Goal: Task Accomplishment & Management: Use online tool/utility

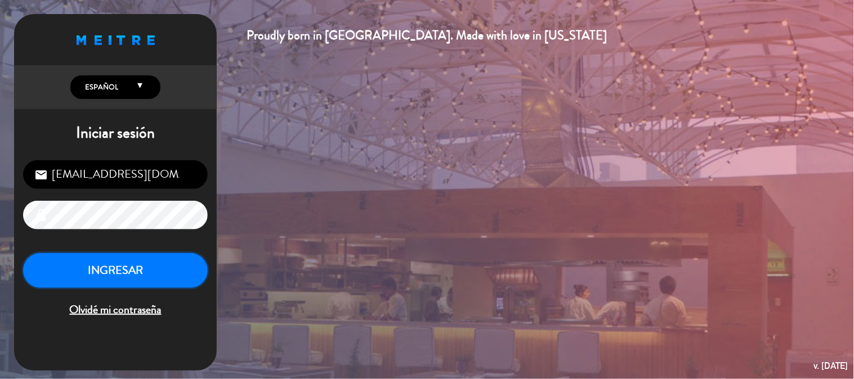
click at [150, 268] on button "INGRESAR" at bounding box center [115, 270] width 185 height 35
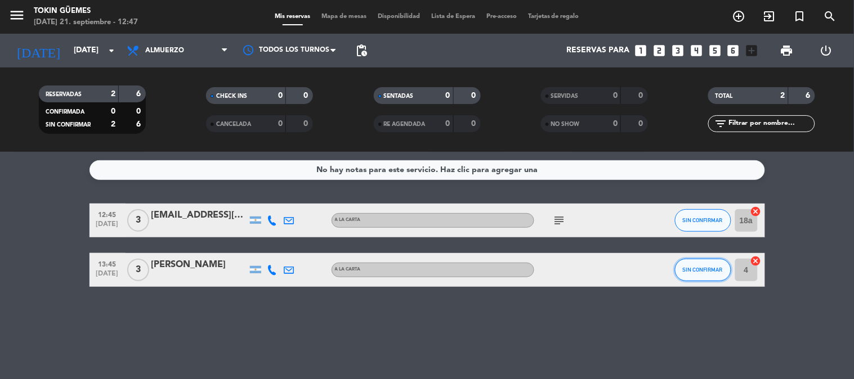
click at [720, 268] on span "SIN CONFIRMAR" at bounding box center [703, 270] width 40 height 6
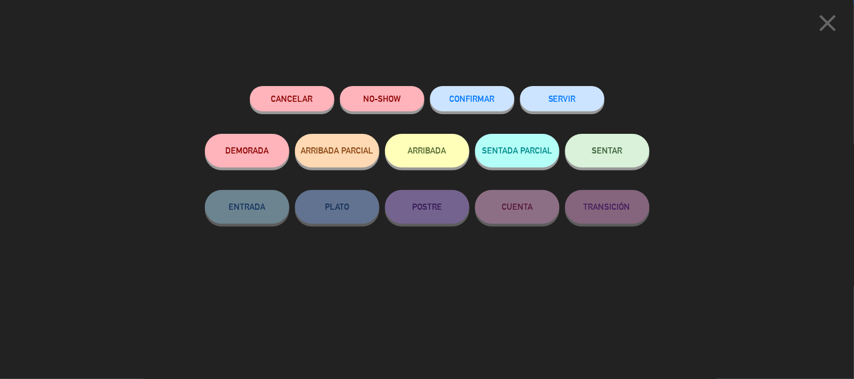
click at [611, 154] on span "SENTAR" at bounding box center [607, 151] width 30 height 10
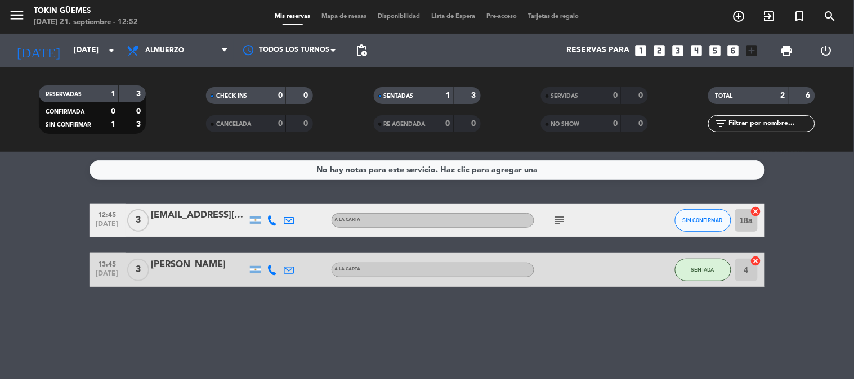
click at [806, 291] on div "No hay notas para este servicio. Haz clic para agregar una 12:45 [DATE] 3 [EMAI…" at bounding box center [427, 265] width 854 height 227
click at [808, 290] on div "No hay notas para este servicio. Haz clic para agregar una 12:45 [DATE] 3 [EMAI…" at bounding box center [427, 265] width 854 height 227
click at [808, 289] on div "No hay notas para este servicio. Haz clic para agregar una 12:45 [DATE] 3 [EMAI…" at bounding box center [427, 265] width 854 height 227
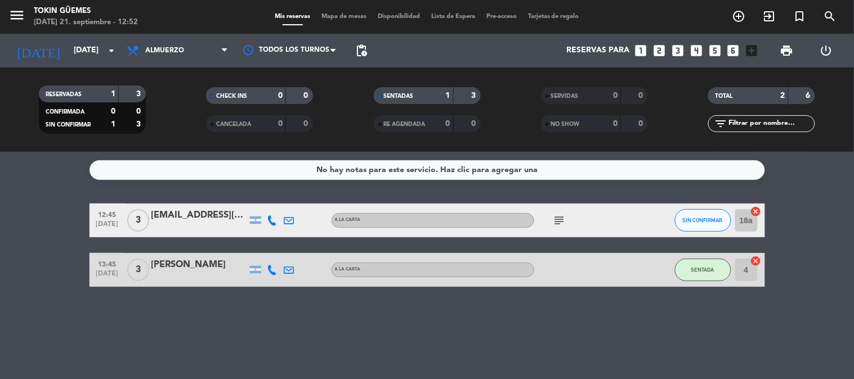
click at [808, 288] on div "No hay notas para este servicio. Haz clic para agregar una 12:45 [DATE] 3 [EMAI…" at bounding box center [427, 265] width 854 height 227
click at [808, 286] on bookings-row "12:45 [DATE] 3 [EMAIL_ADDRESS][DOMAIN_NAME] A LA CARTA subject SIN CONFIRMAR 18…" at bounding box center [427, 245] width 854 height 83
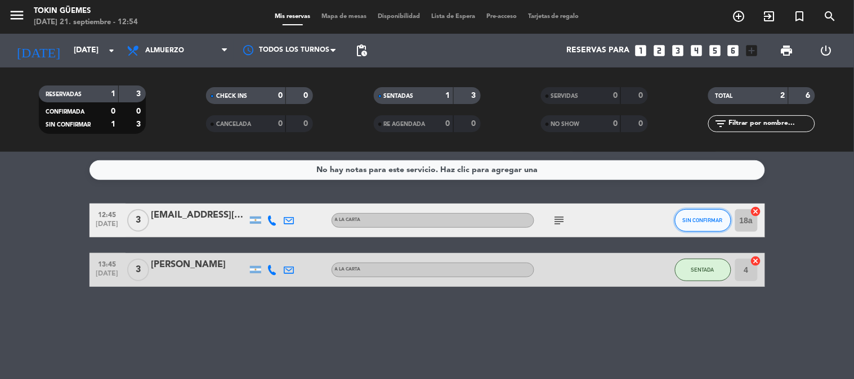
click at [706, 215] on button "SIN CONFIRMAR" at bounding box center [703, 220] width 56 height 23
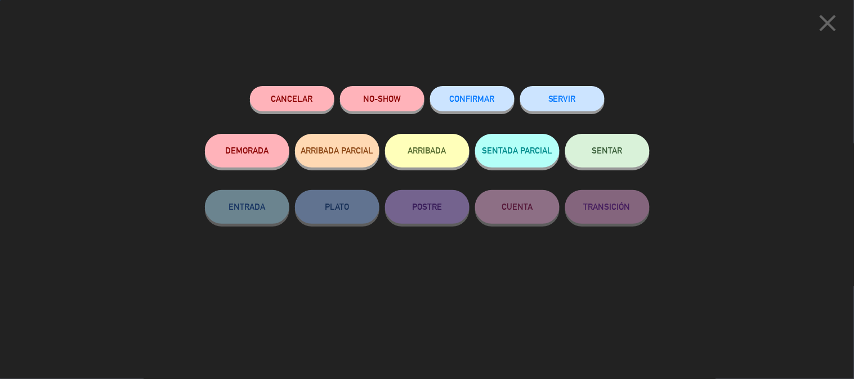
click at [617, 162] on button "SENTAR" at bounding box center [607, 151] width 84 height 34
